Goal: Navigation & Orientation: Find specific page/section

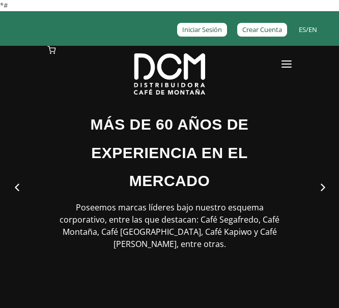
click at [298, 65] on div at bounding box center [169, 66] width 275 height 41
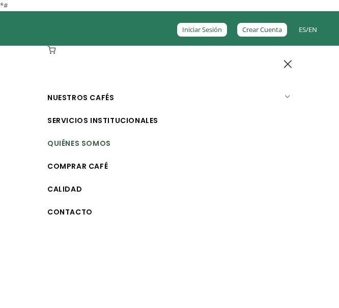
click at [70, 148] on link "Quiénes Somos" at bounding box center [172, 143] width 251 height 23
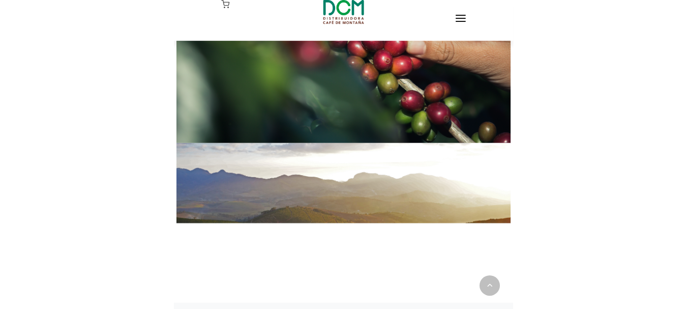
scroll to position [562, 0]
